Goal: Information Seeking & Learning: Learn about a topic

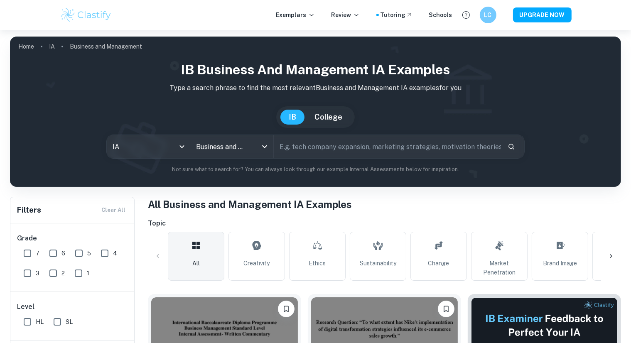
scroll to position [203, 0]
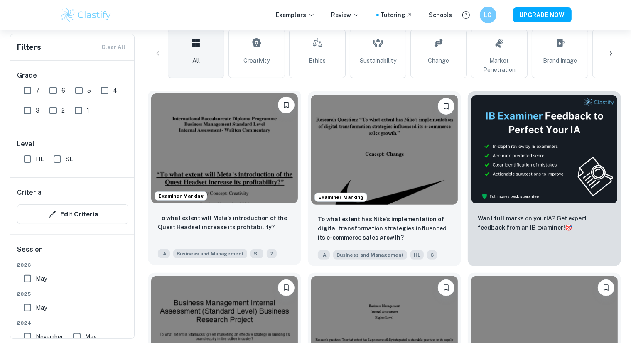
click at [244, 172] on img at bounding box center [224, 148] width 147 height 110
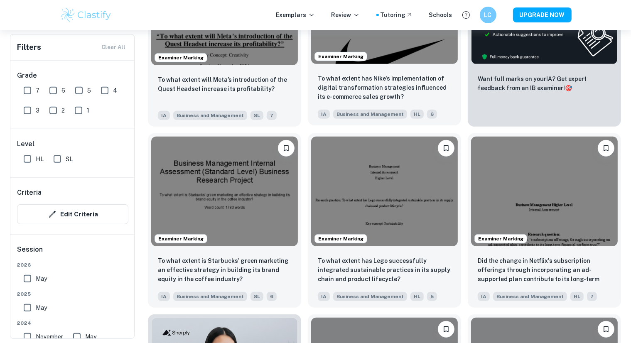
scroll to position [342, 0]
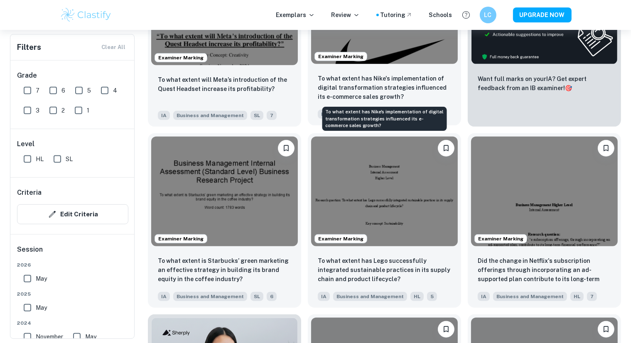
click at [379, 90] on p "To what extent has Nike's implementation of digital transformation strategies i…" at bounding box center [384, 87] width 133 height 27
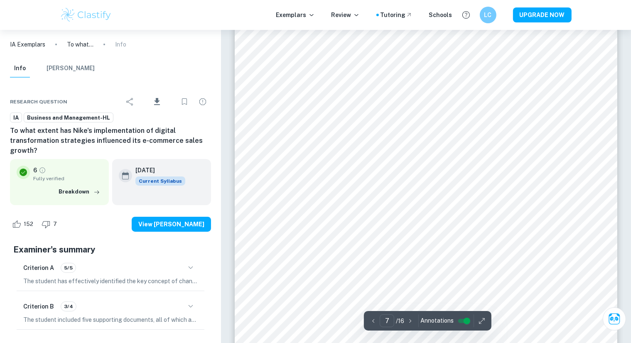
scroll to position [3188, 0]
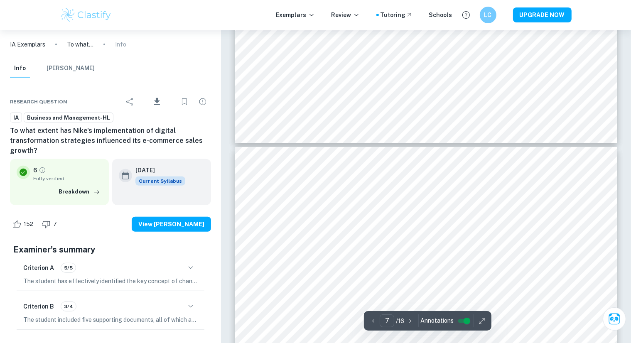
type input "8"
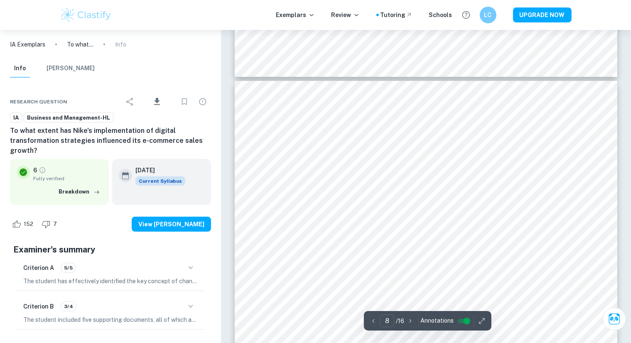
scroll to position [3699, 0]
